Goal: Find specific page/section: Find specific page/section

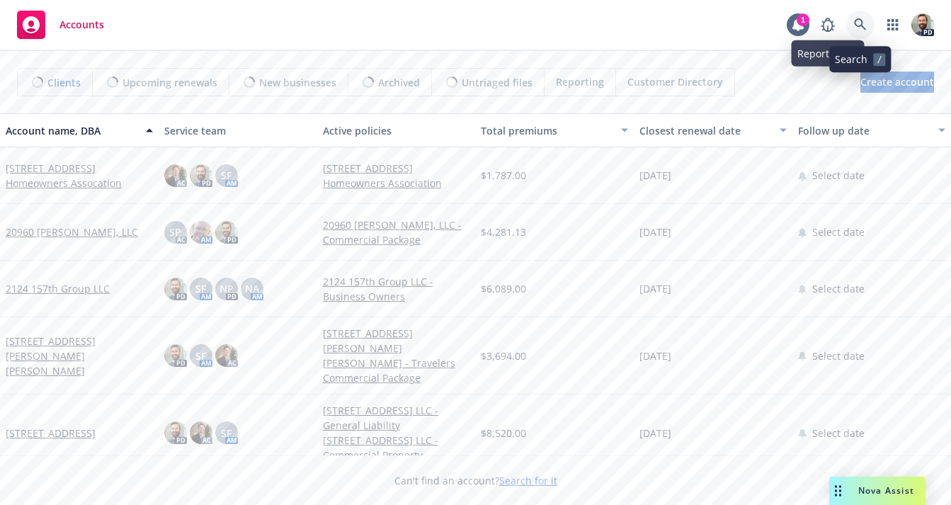
click at [858, 26] on icon at bounding box center [860, 24] width 12 height 12
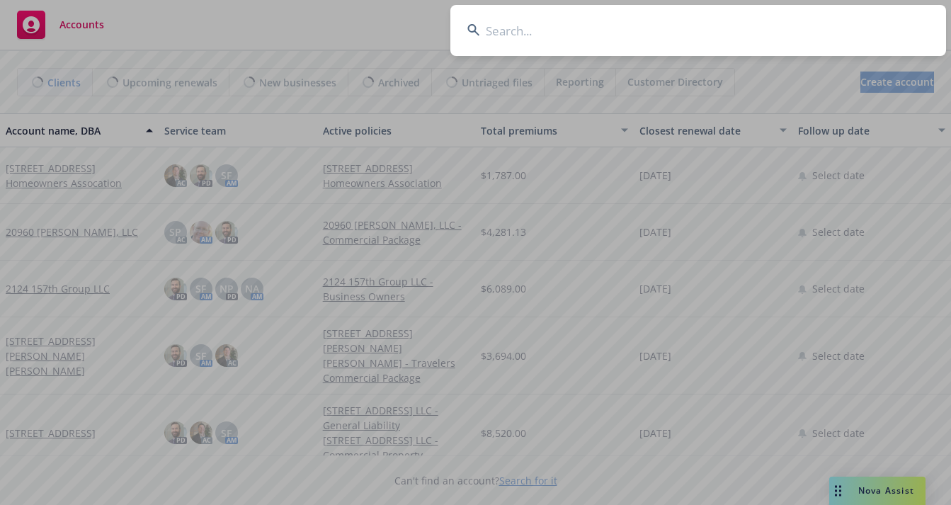
click at [833, 25] on input at bounding box center [698, 30] width 496 height 51
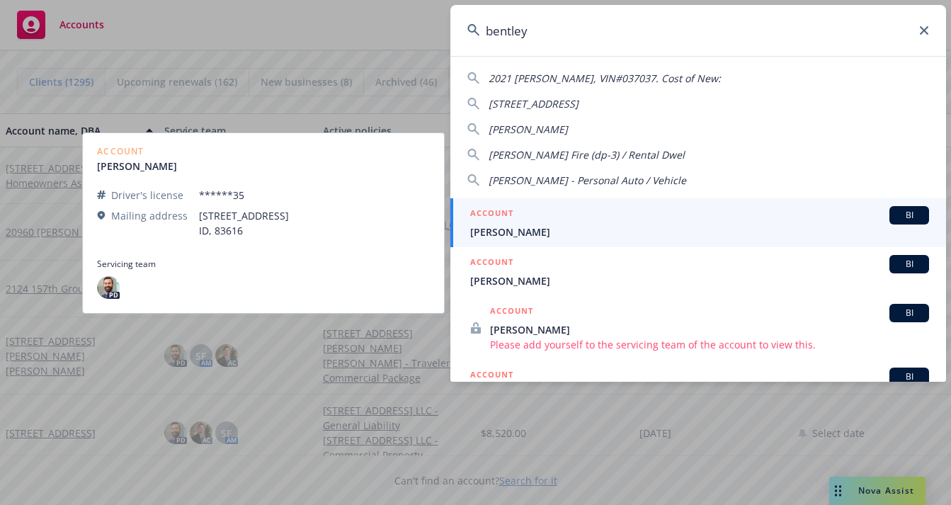
type input "bentley"
click at [511, 222] on h5 "ACCOUNT" at bounding box center [491, 214] width 43 height 17
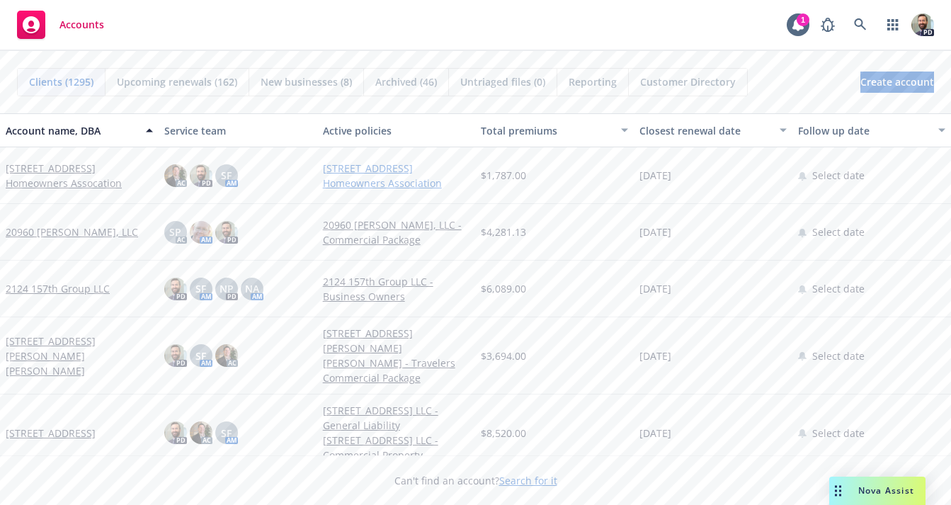
scroll to position [5, 0]
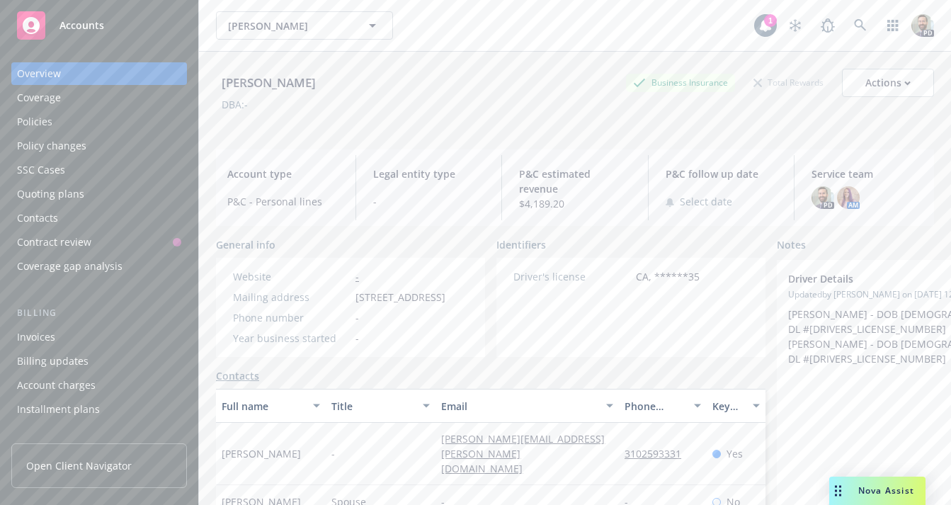
click at [74, 121] on div "Policies" at bounding box center [99, 121] width 164 height 23
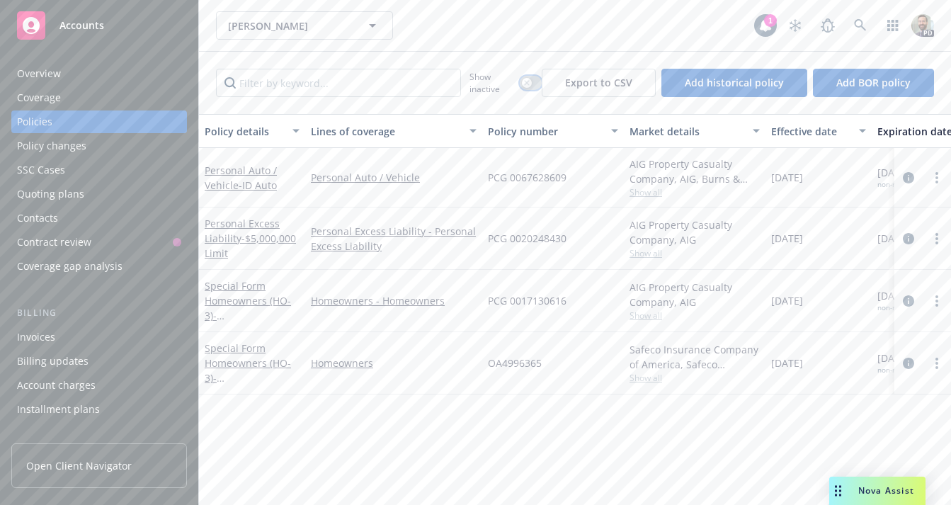
click at [532, 85] on div "button" at bounding box center [527, 83] width 10 height 10
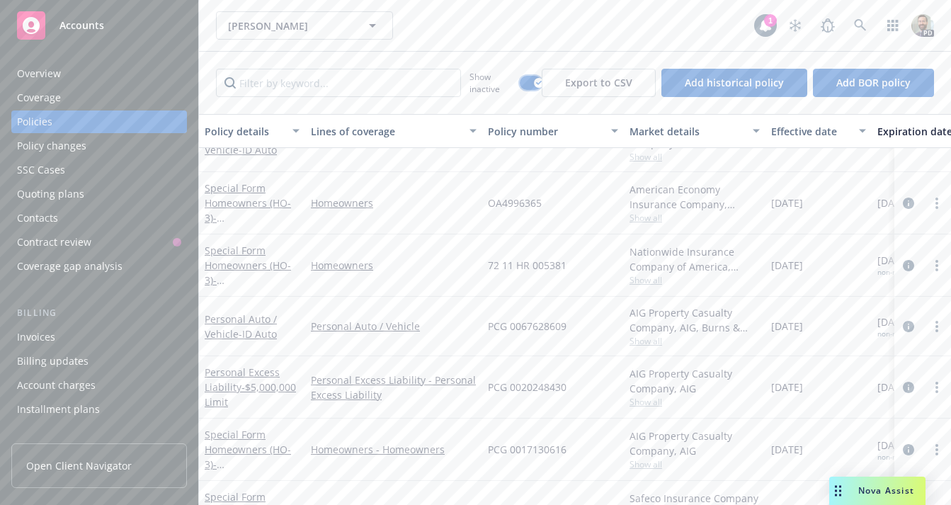
scroll to position [1320, 0]
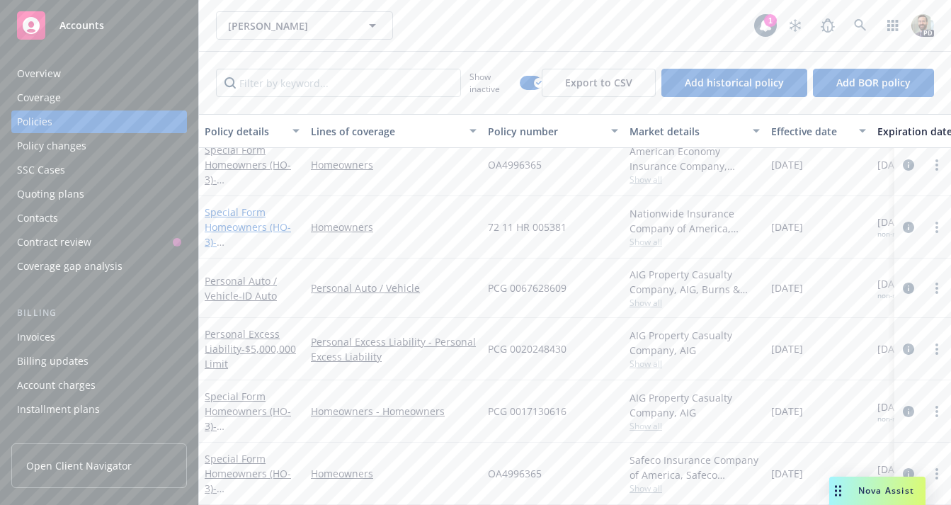
click at [225, 214] on link "Special Form Homeowners (HO-3) - [STREET_ADDRESS][PERSON_NAME]" at bounding box center [250, 241] width 90 height 73
